Goal: Information Seeking & Learning: Learn about a topic

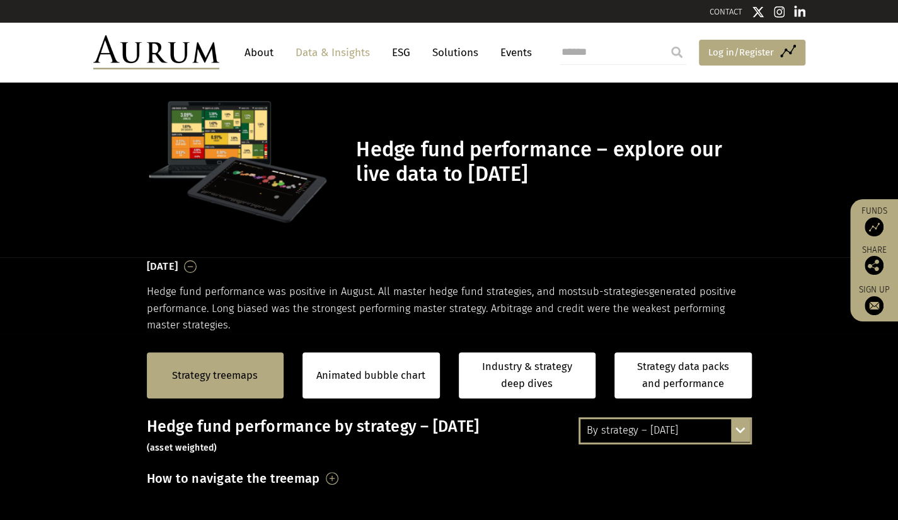
click at [753, 54] on span "Log in/Register" at bounding box center [741, 52] width 66 height 15
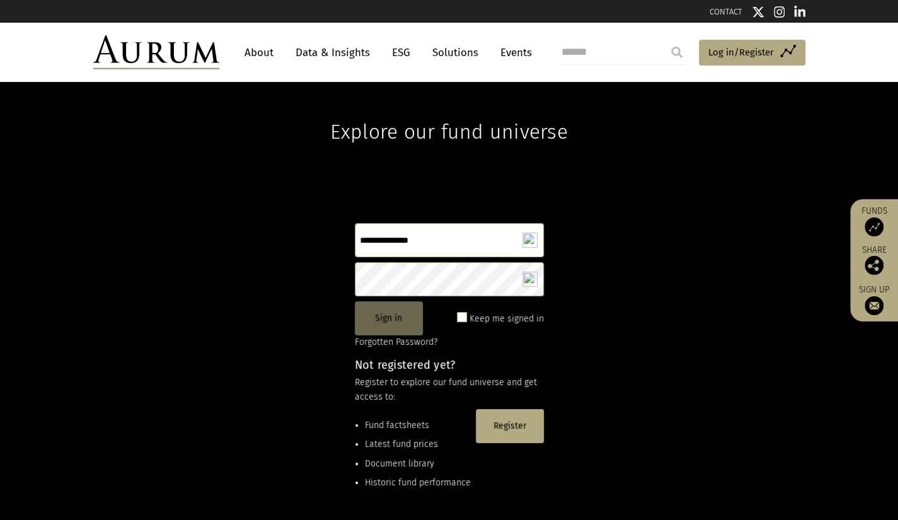
type input "**********"
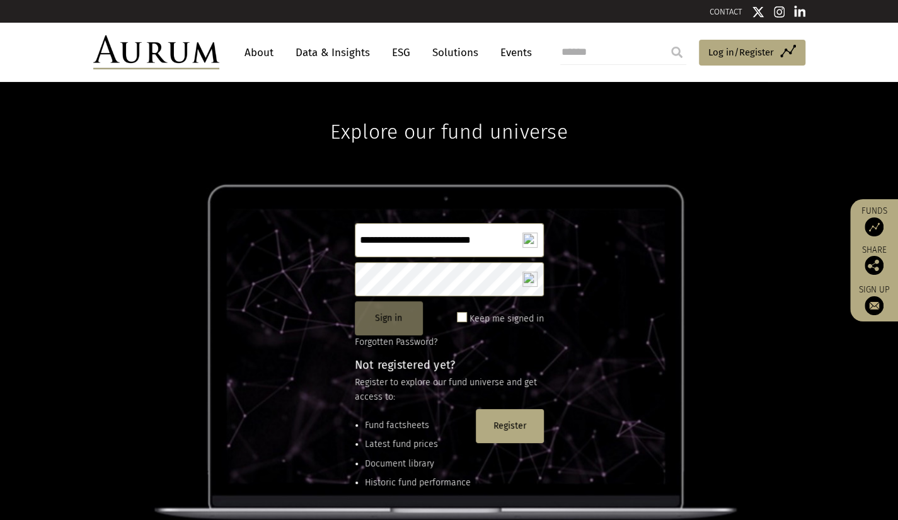
click at [388, 318] on button "Sign in" at bounding box center [389, 318] width 68 height 34
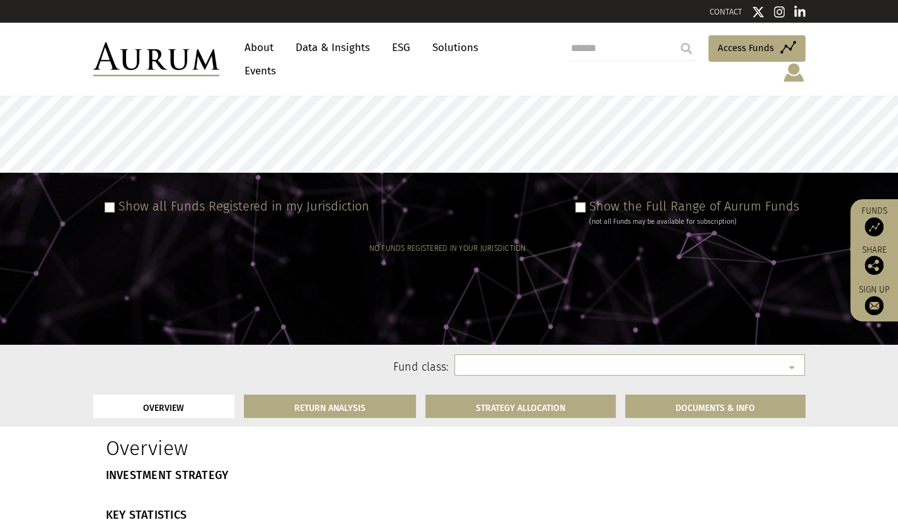
select select
click at [666, 198] on label "Show the Full Range of Aurum Funds" at bounding box center [694, 205] width 210 height 15
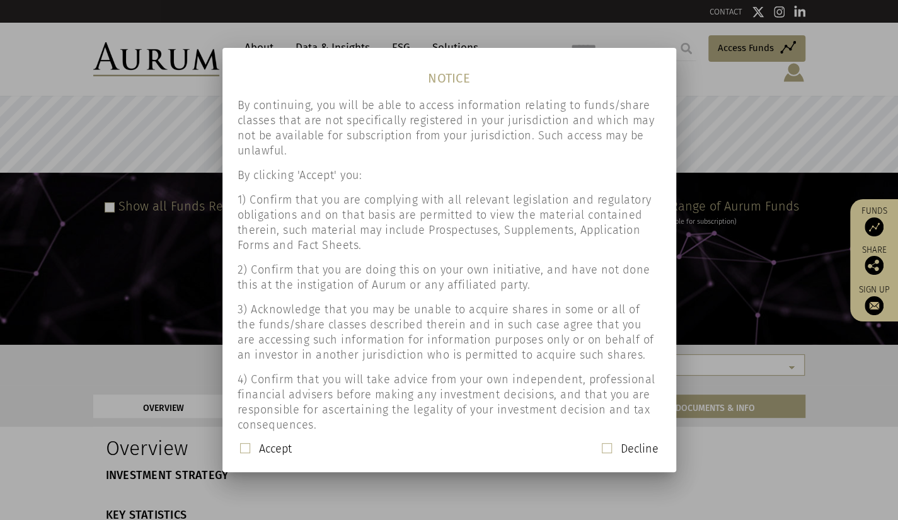
click at [265, 447] on label "Accept" at bounding box center [275, 448] width 33 height 15
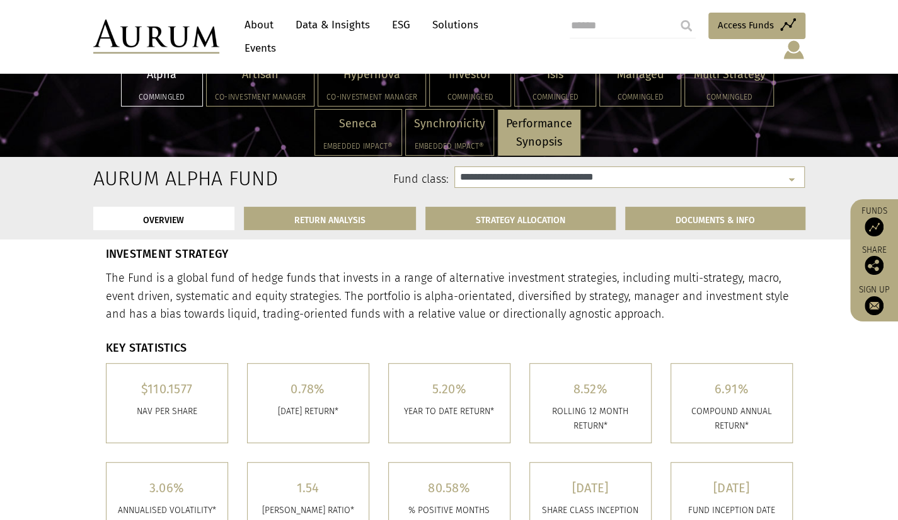
scroll to position [189, 0]
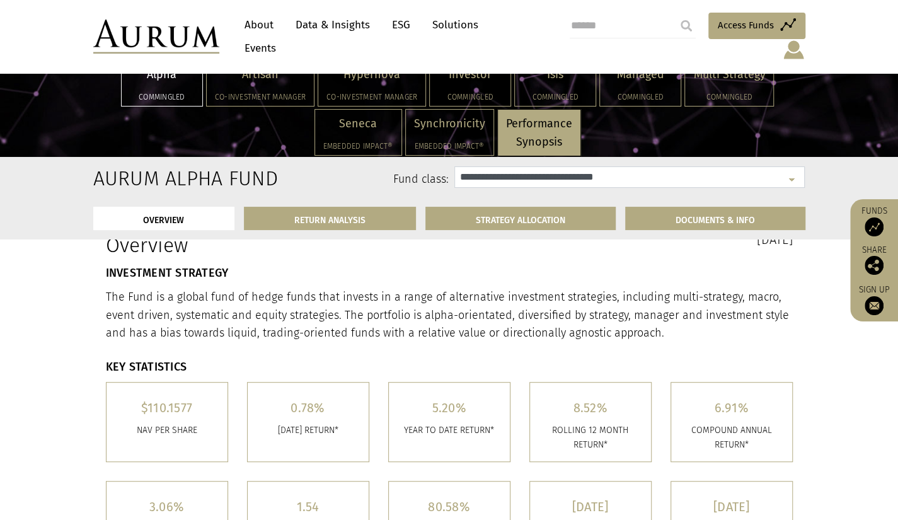
click at [790, 175] on select "**********" at bounding box center [629, 176] width 350 height 21
click at [788, 176] on select "**********" at bounding box center [629, 176] width 350 height 21
select select "**********"
click at [454, 166] on select "**********" at bounding box center [629, 176] width 350 height 21
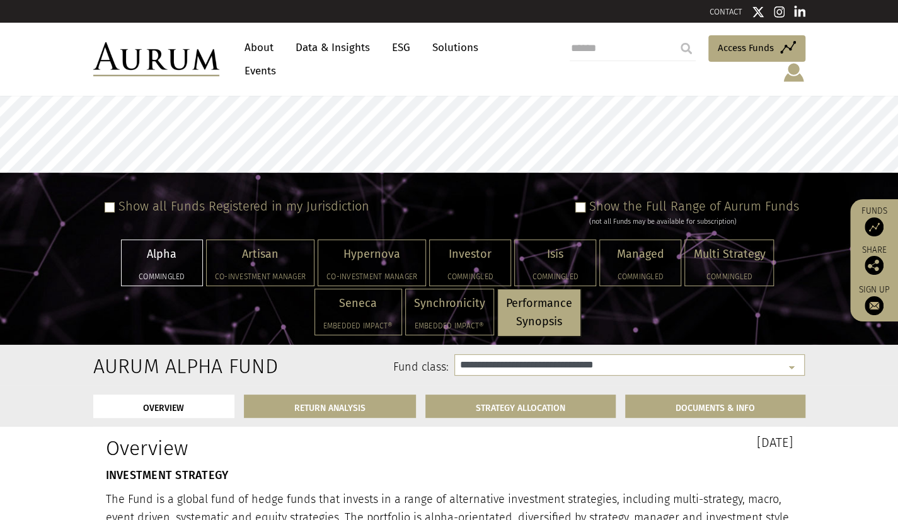
click at [330, 49] on link "Data & Insights" at bounding box center [332, 47] width 87 height 23
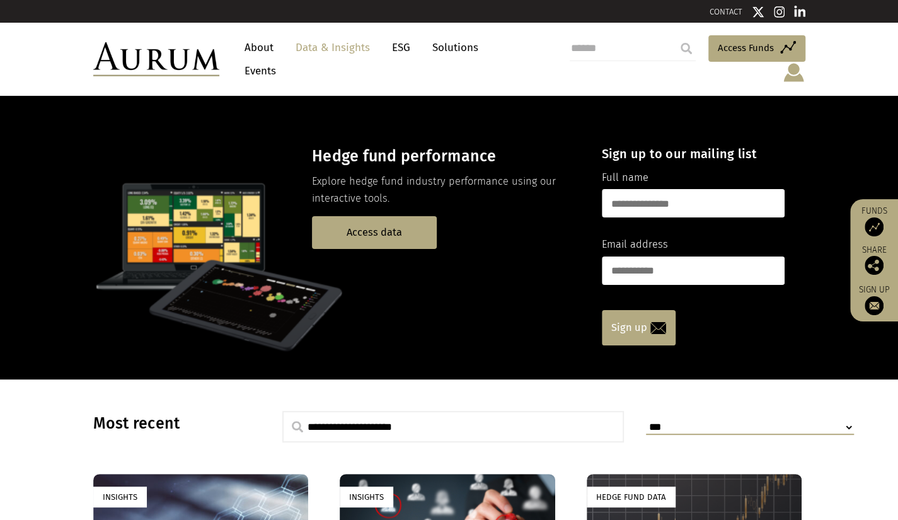
click at [631, 316] on link "Sign up" at bounding box center [639, 327] width 74 height 35
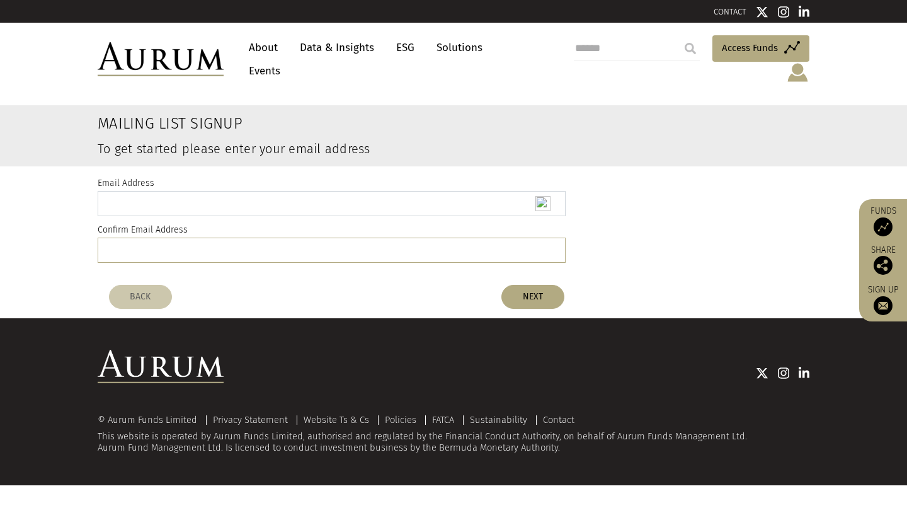
click at [454, 191] on input "email" at bounding box center [332, 203] width 468 height 25
click at [801, 62] on img at bounding box center [797, 72] width 23 height 21
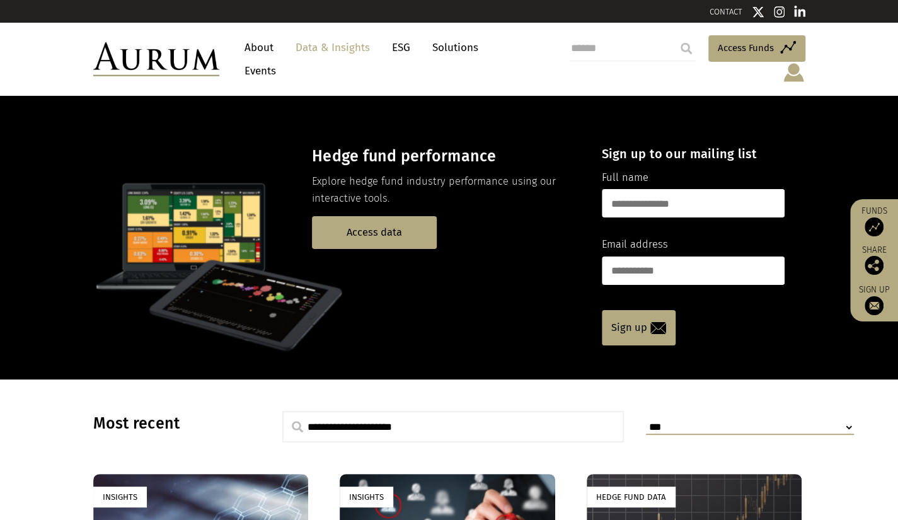
click at [691, 189] on input "text" at bounding box center [693, 203] width 183 height 28
type input "******"
click at [723, 258] on input "email" at bounding box center [693, 270] width 183 height 28
click at [502, 290] on p at bounding box center [336, 266] width 486 height 176
click at [630, 261] on input "email" at bounding box center [693, 270] width 183 height 28
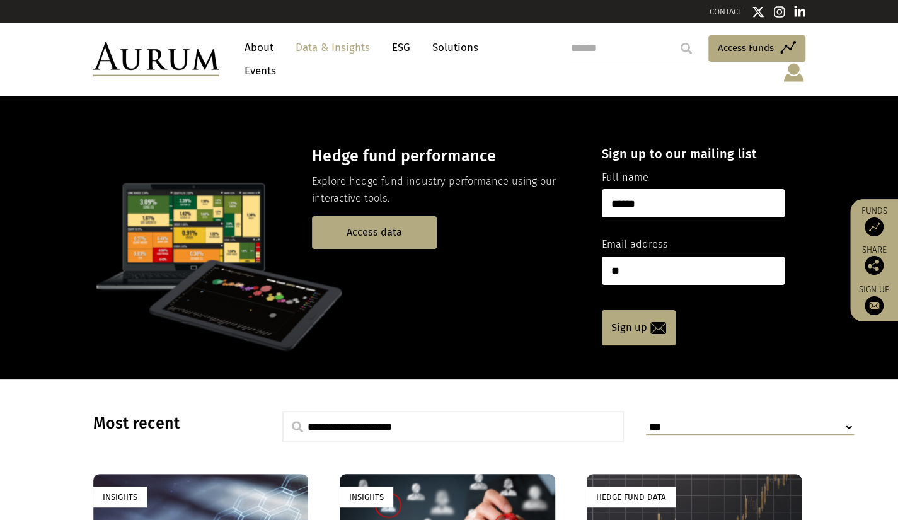
type input "*"
click at [363, 220] on link "Access data" at bounding box center [374, 232] width 125 height 32
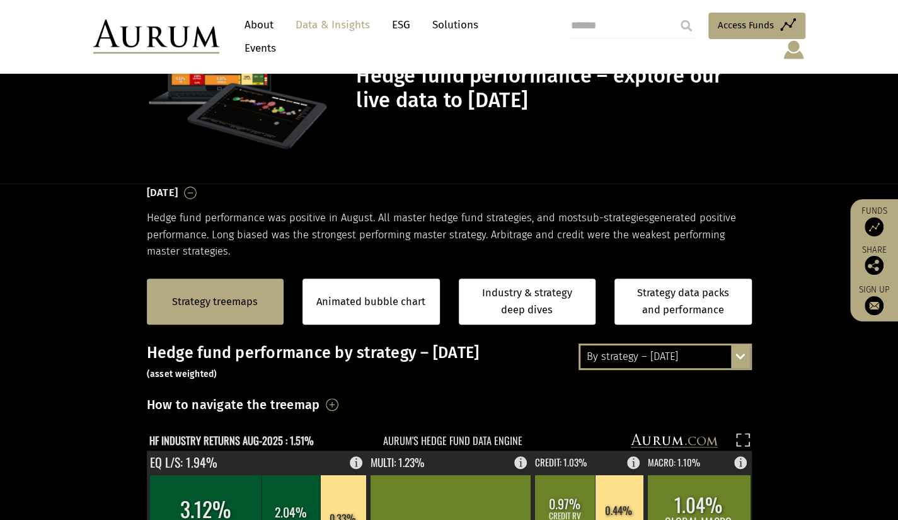
scroll to position [63, 0]
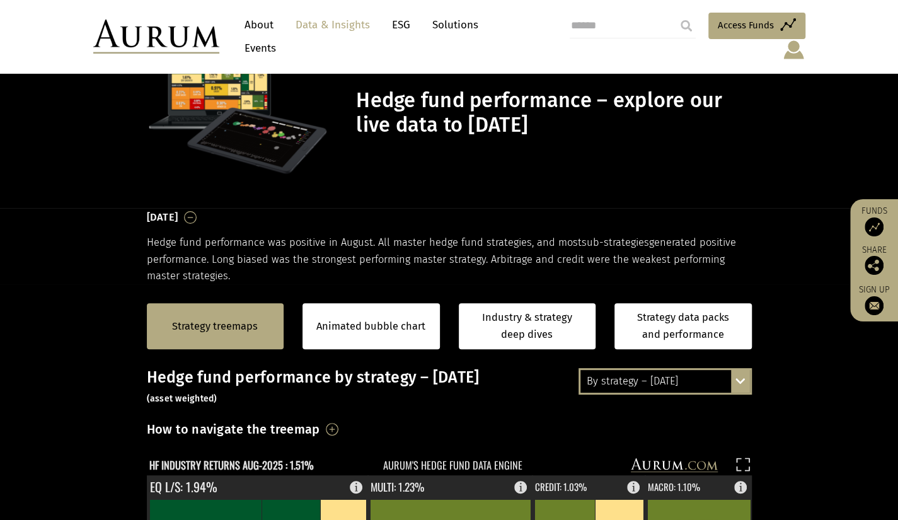
click at [178, 208] on h3 "August 2025" at bounding box center [163, 217] width 32 height 19
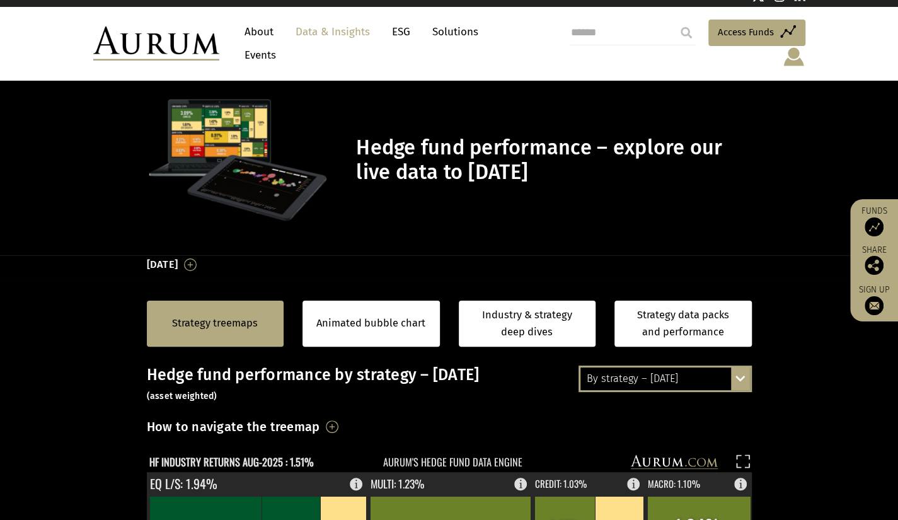
scroll to position [0, 0]
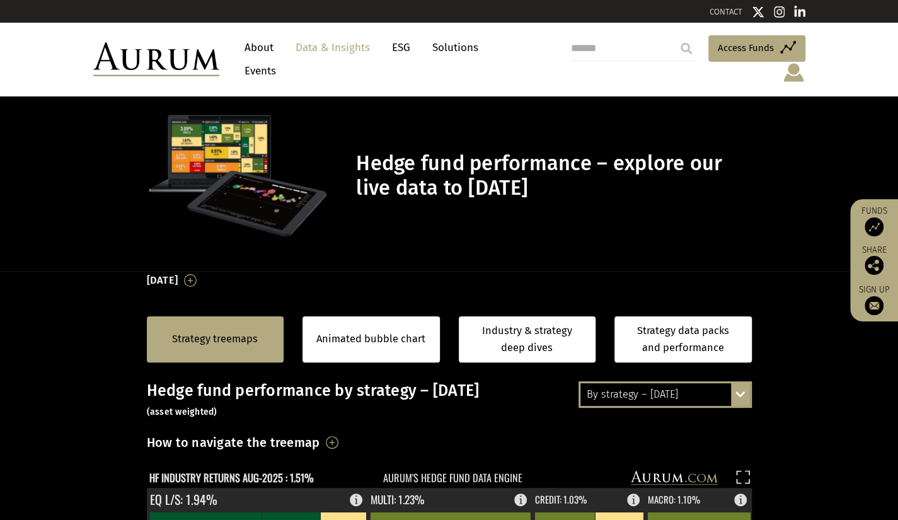
click at [743, 381] on div "By strategy – [DATE] By strategy – [DATE] By strategy – year to date 2016 – [DA…" at bounding box center [664, 394] width 173 height 26
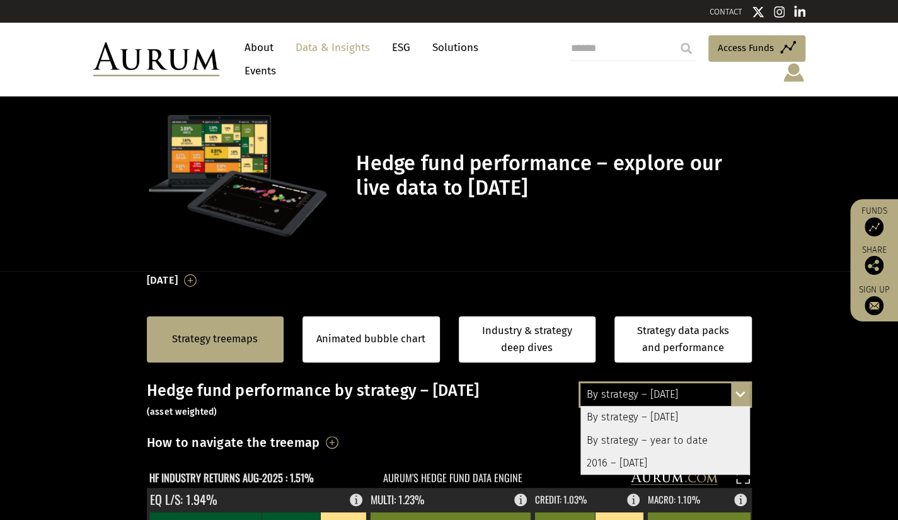
click at [678, 452] on div "2016 – [DATE]" at bounding box center [664, 463] width 169 height 23
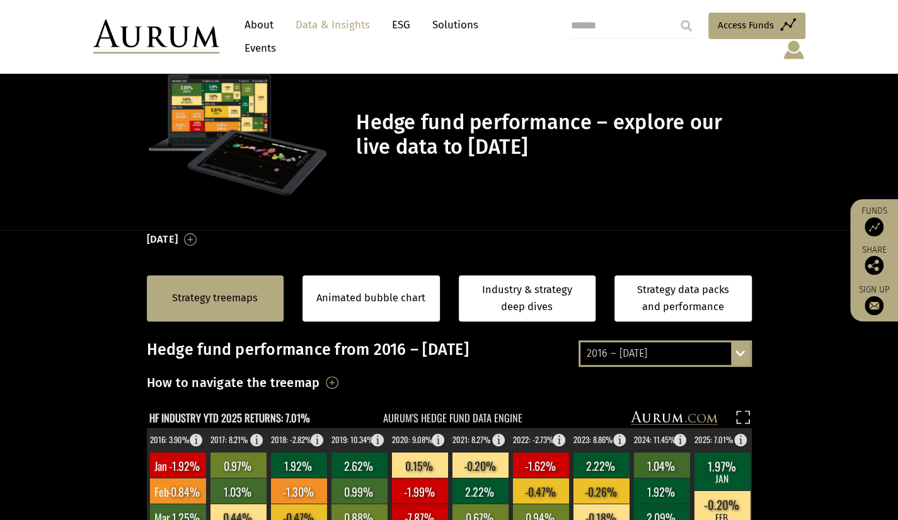
scroll to position [189, 0]
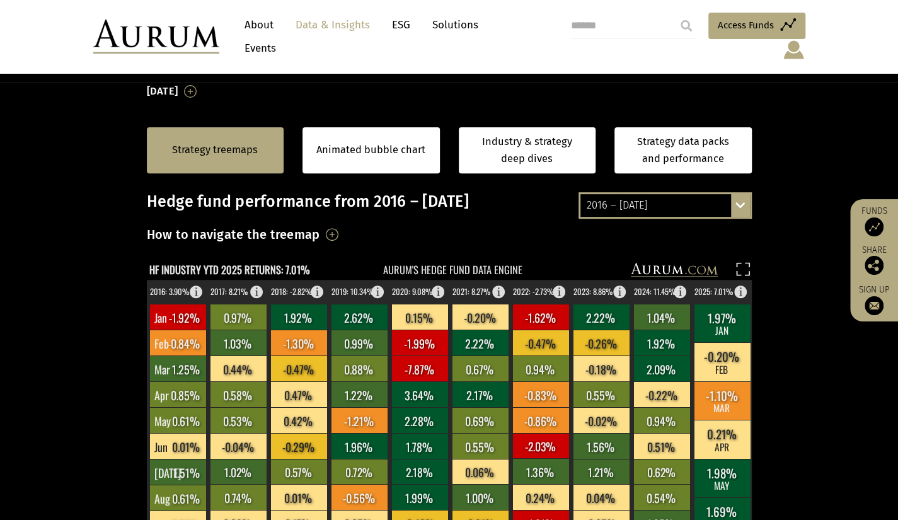
click at [737, 192] on div "2016 – August 2025 By strategy – August 2025 By strategy – year to date 2016 – …" at bounding box center [664, 205] width 173 height 26
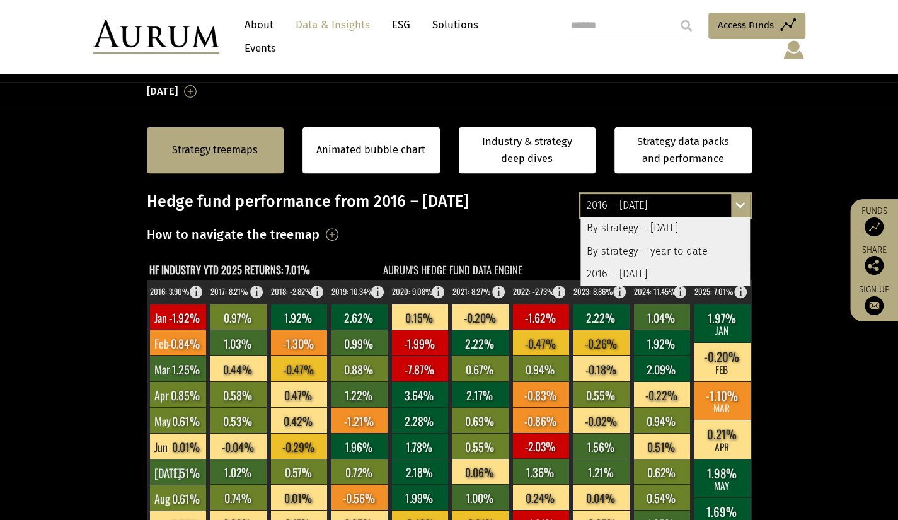
click at [697, 217] on div "By strategy – [DATE]" at bounding box center [664, 228] width 169 height 23
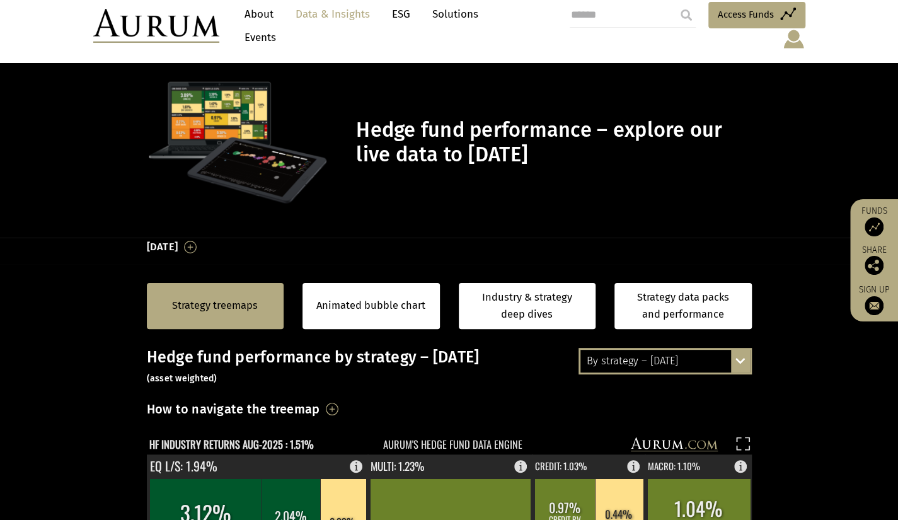
scroll to position [0, 0]
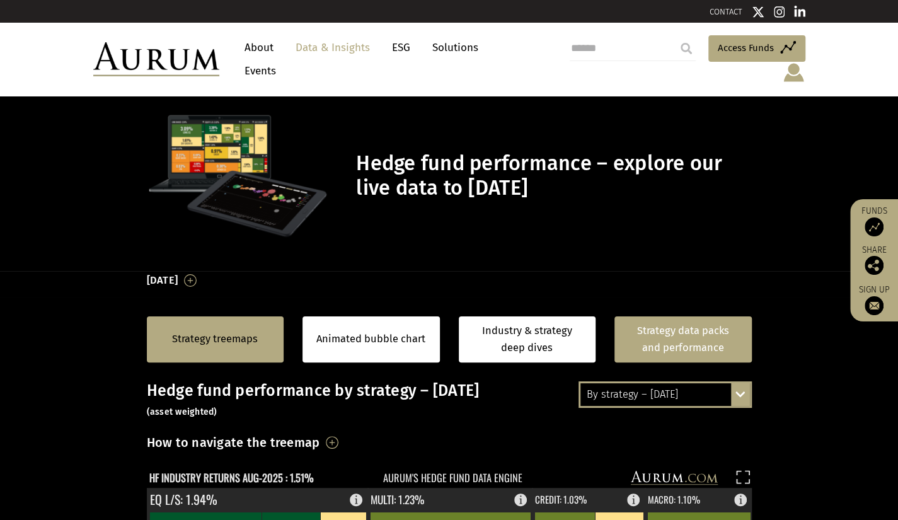
click at [667, 327] on link "Strategy data packs and performance" at bounding box center [682, 339] width 137 height 46
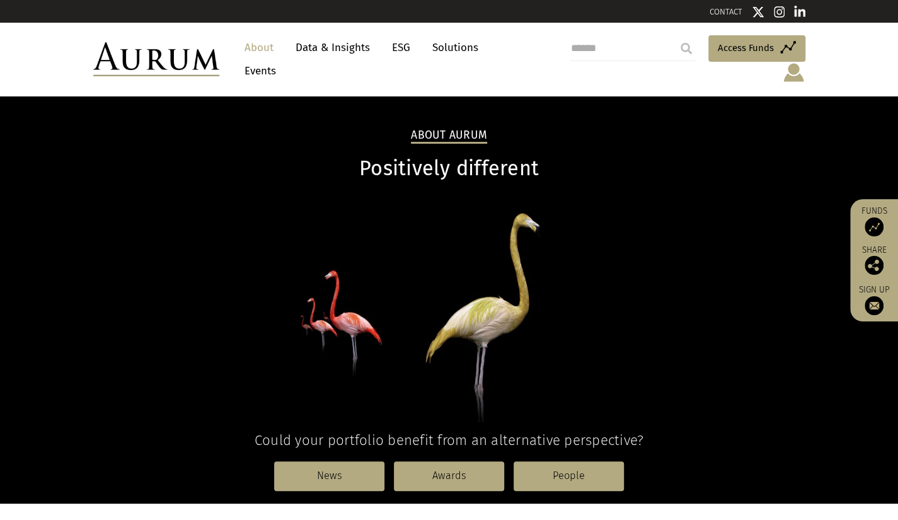
click at [331, 47] on link "Data & Insights" at bounding box center [332, 47] width 87 height 23
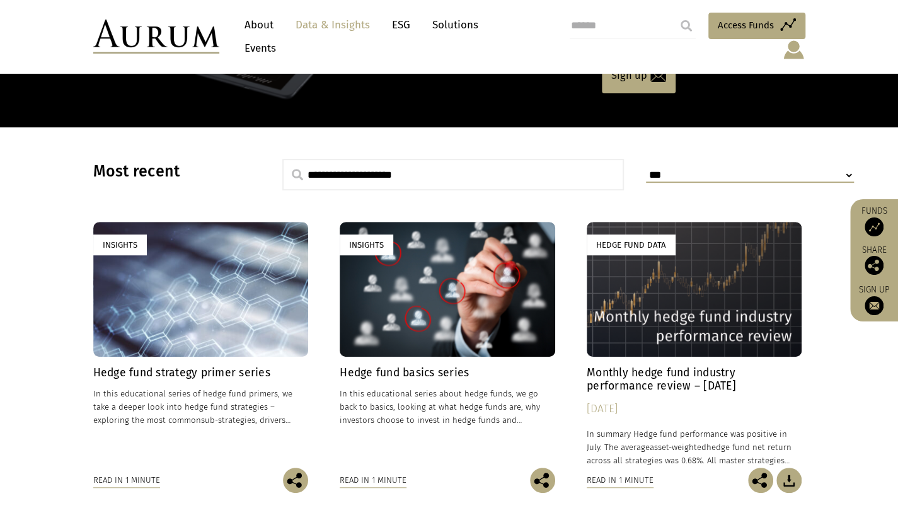
scroll to position [63, 0]
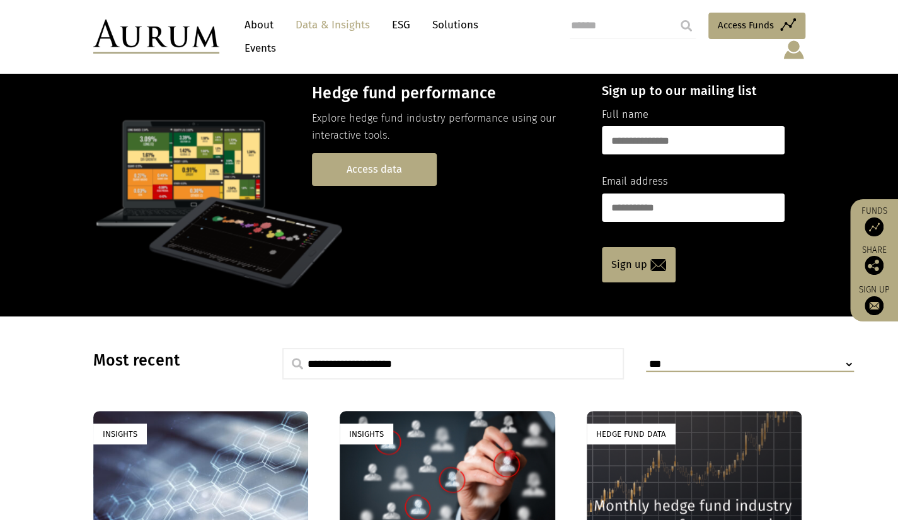
click at [386, 153] on link "Access data" at bounding box center [374, 169] width 125 height 32
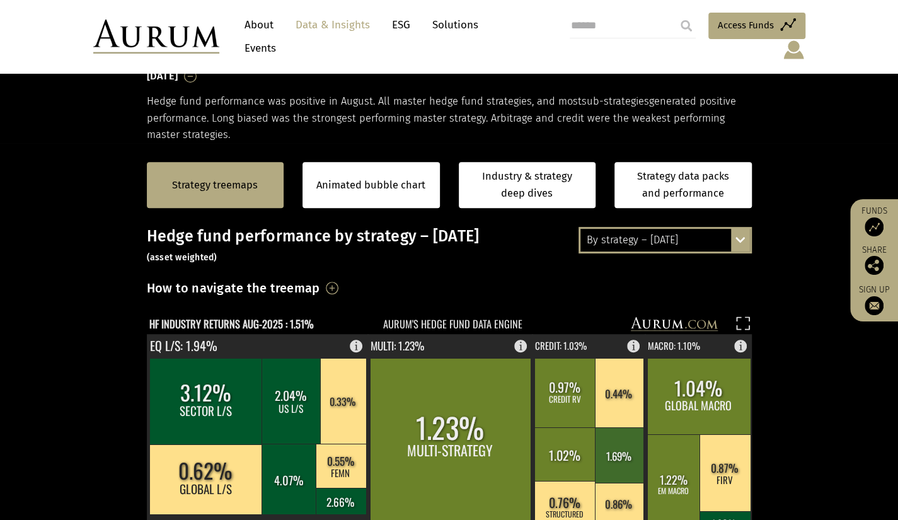
scroll to position [189, 0]
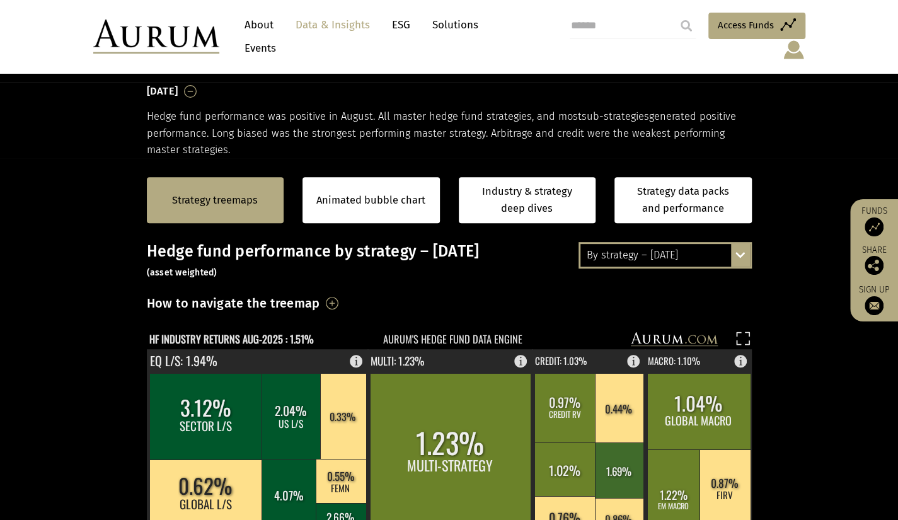
click at [740, 242] on div "By strategy – [DATE] By strategy – [DATE] By strategy – year to date 2016 – [DA…" at bounding box center [664, 255] width 173 height 26
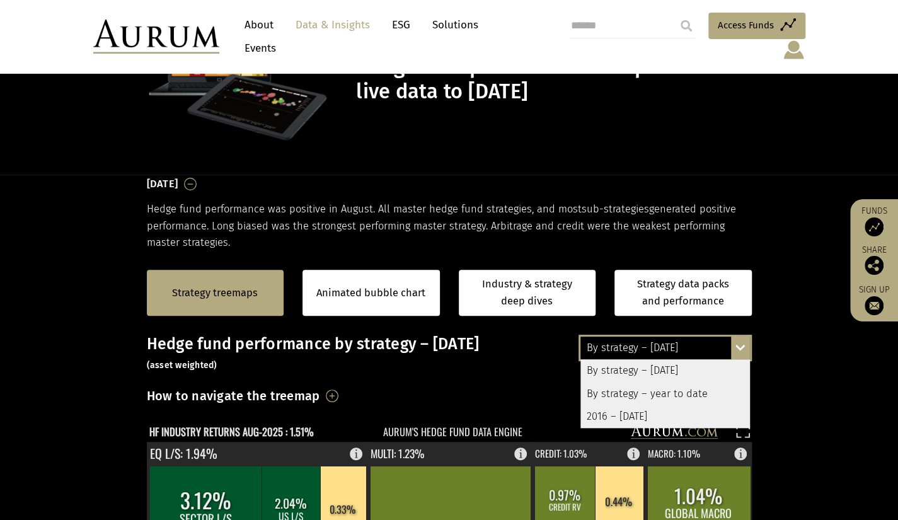
scroll to position [63, 0]
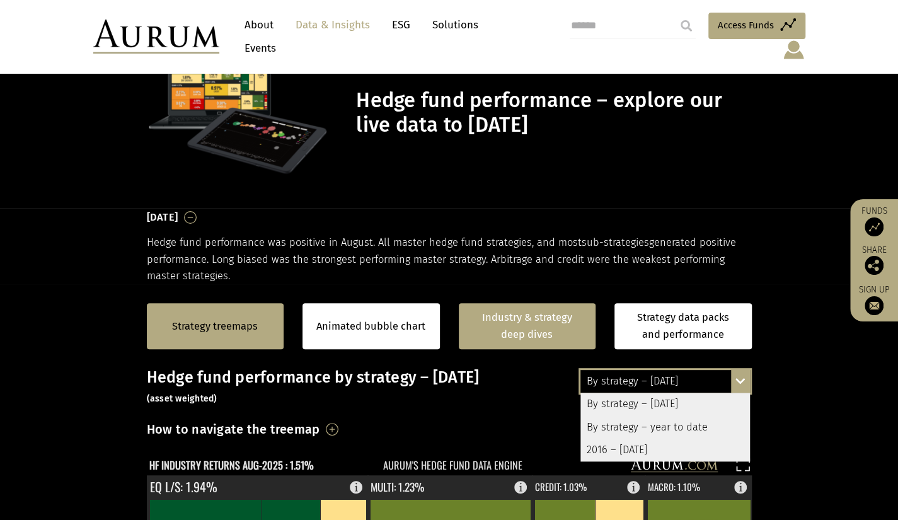
click at [494, 303] on link "Industry & strategy deep dives" at bounding box center [527, 326] width 137 height 46
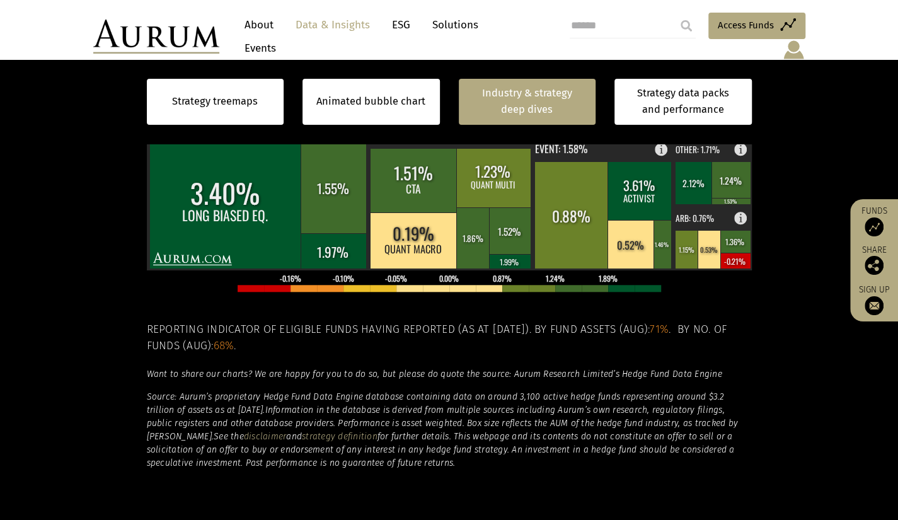
scroll to position [600, 0]
